Goal: Information Seeking & Learning: Learn about a topic

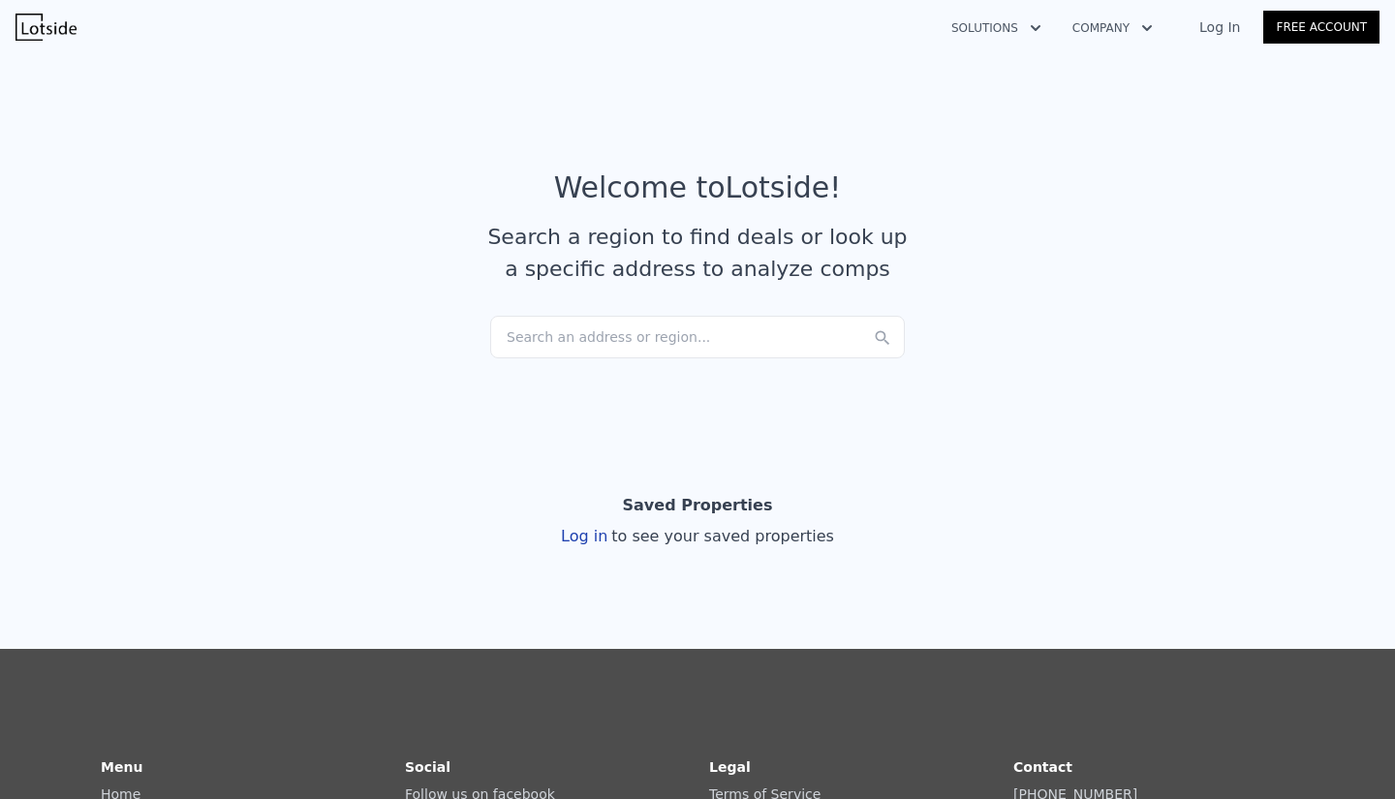
click at [706, 339] on div "Search an address or region..." at bounding box center [697, 337] width 415 height 43
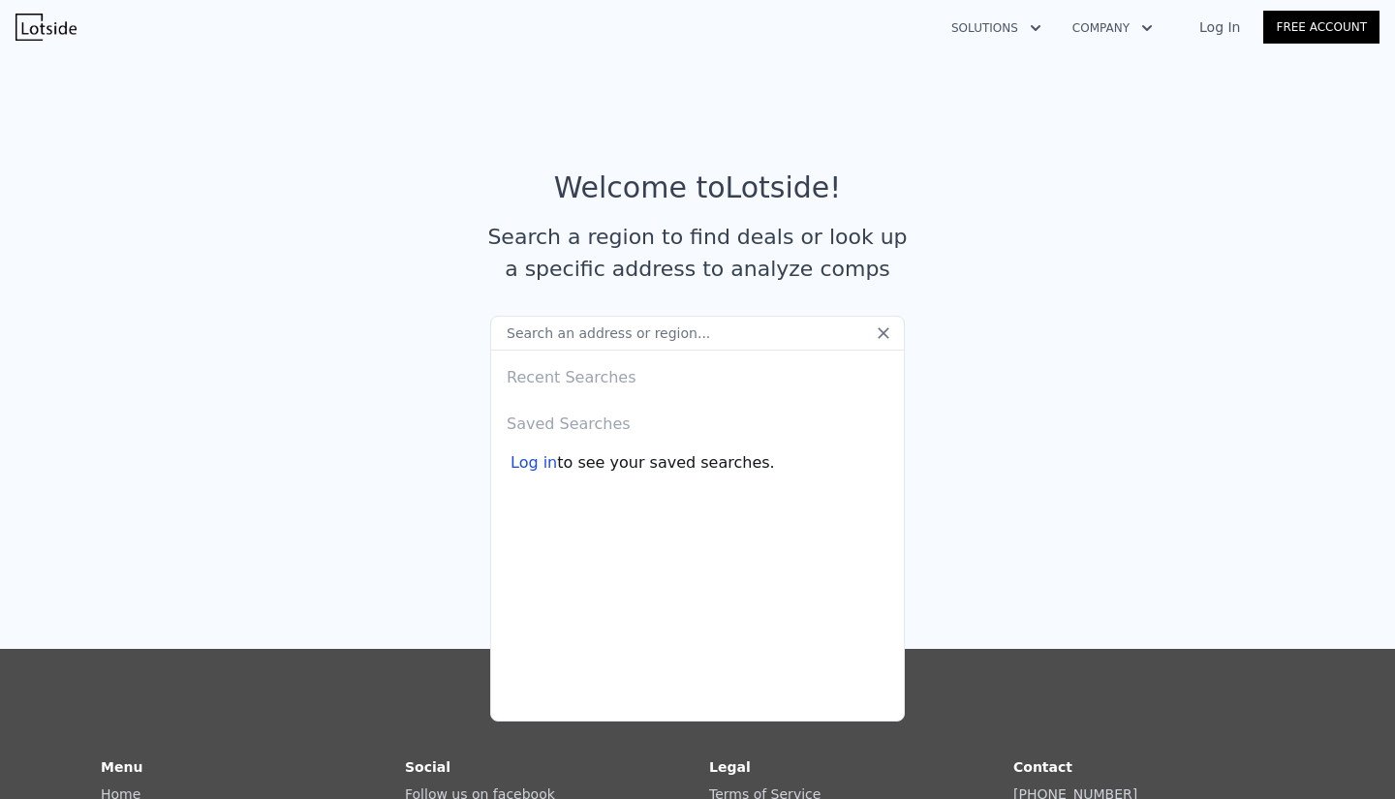
click at [706, 339] on input "text" at bounding box center [697, 333] width 415 height 35
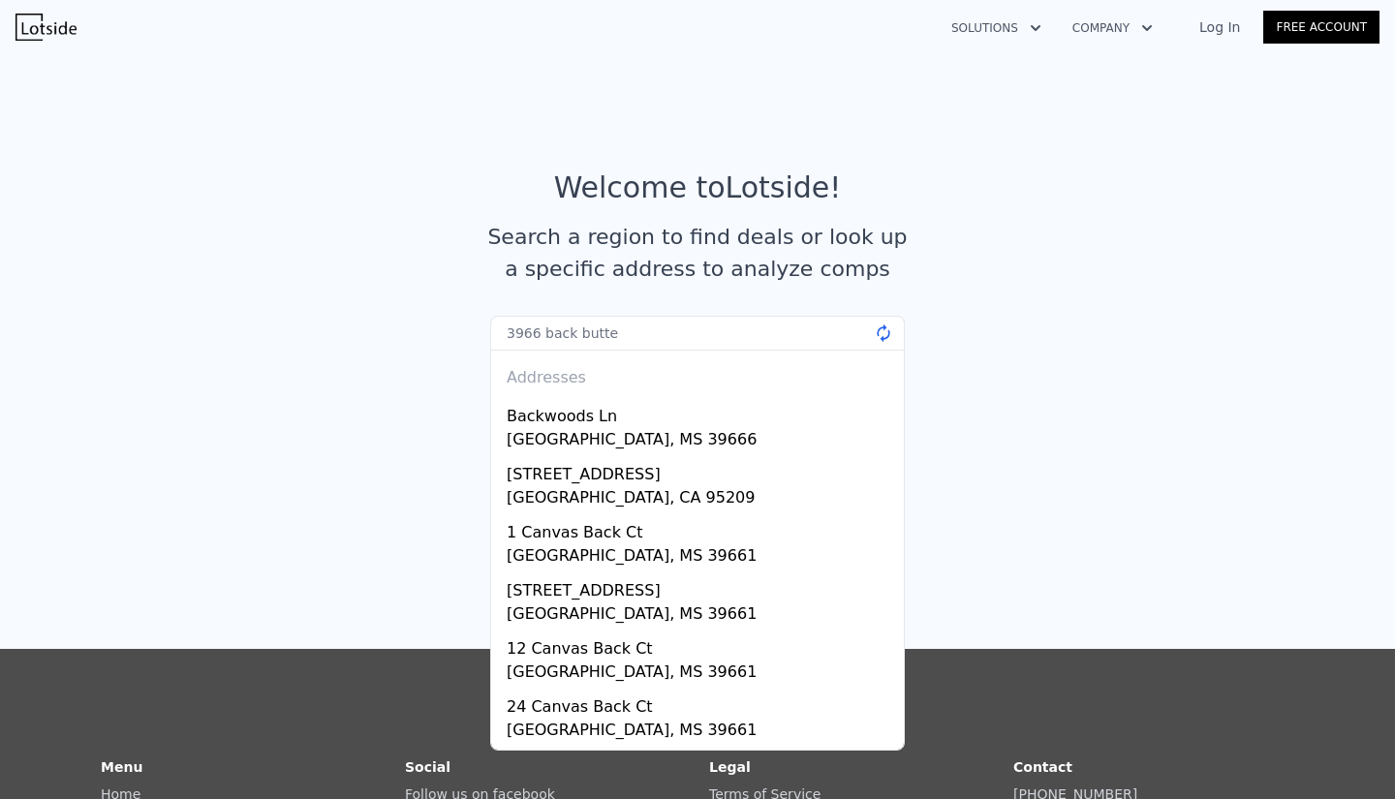
type input "3966 back butte"
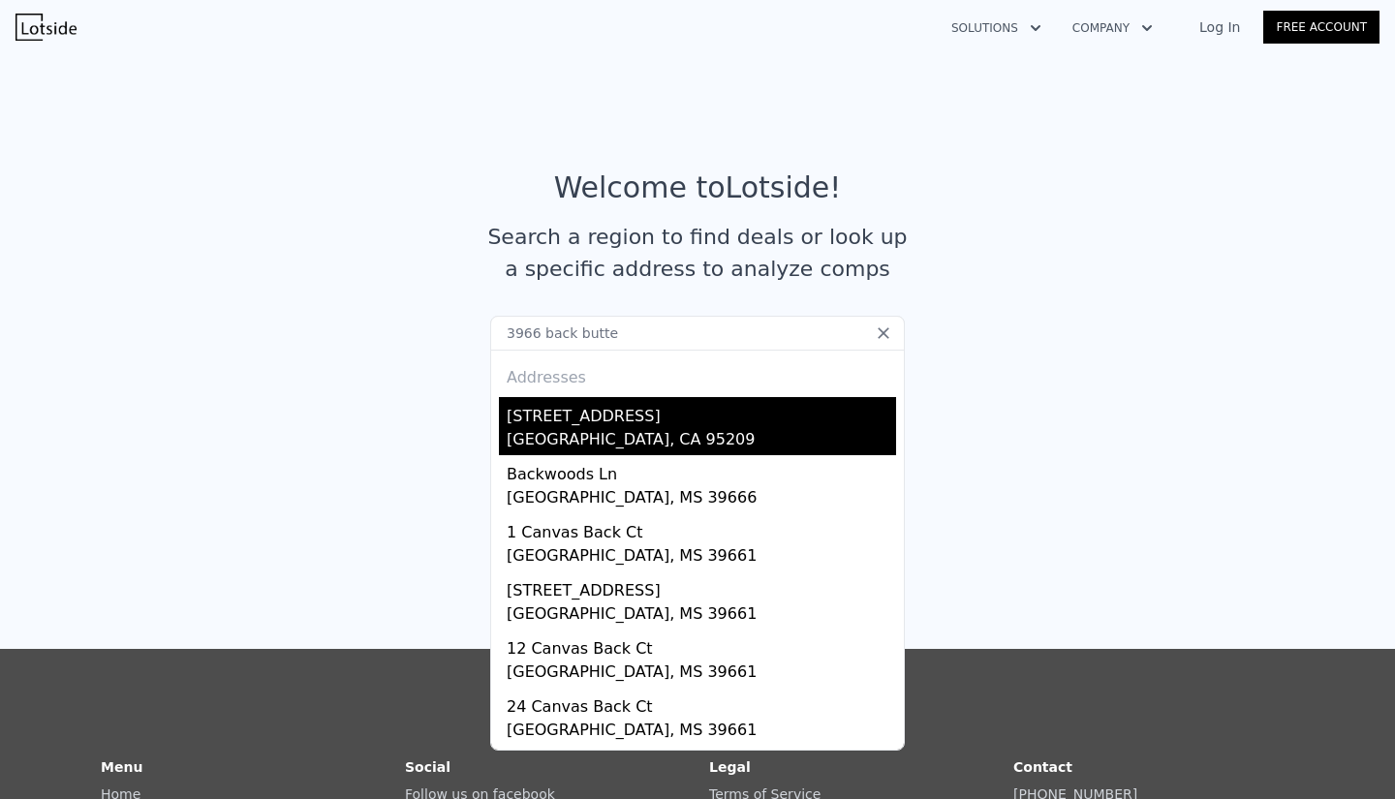
click at [712, 423] on div "[STREET_ADDRESS]" at bounding box center [702, 412] width 390 height 31
